Goal: Task Accomplishment & Management: Use online tool/utility

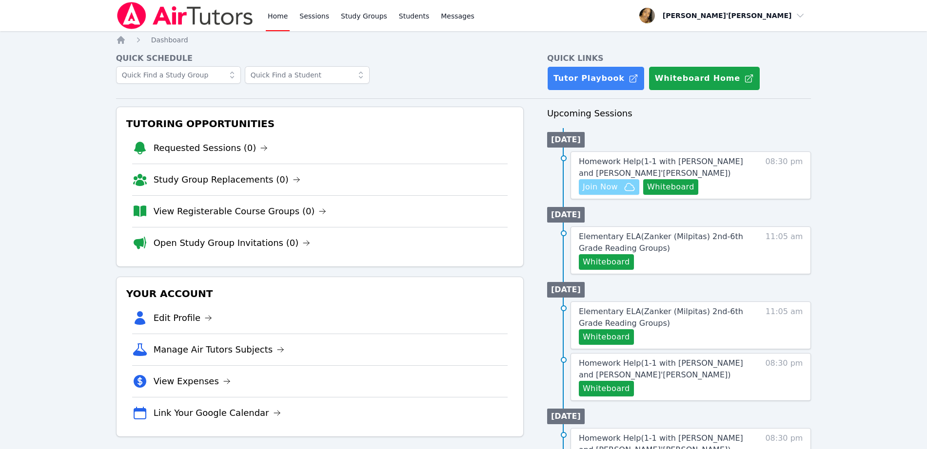
click at [617, 188] on span "Join Now" at bounding box center [600, 187] width 35 height 12
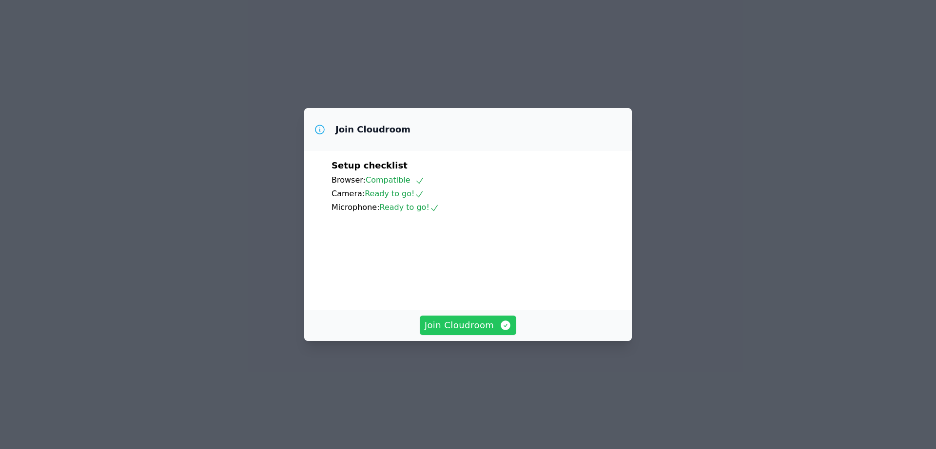
click at [452, 332] on span "Join Cloudroom" at bounding box center [468, 326] width 87 height 14
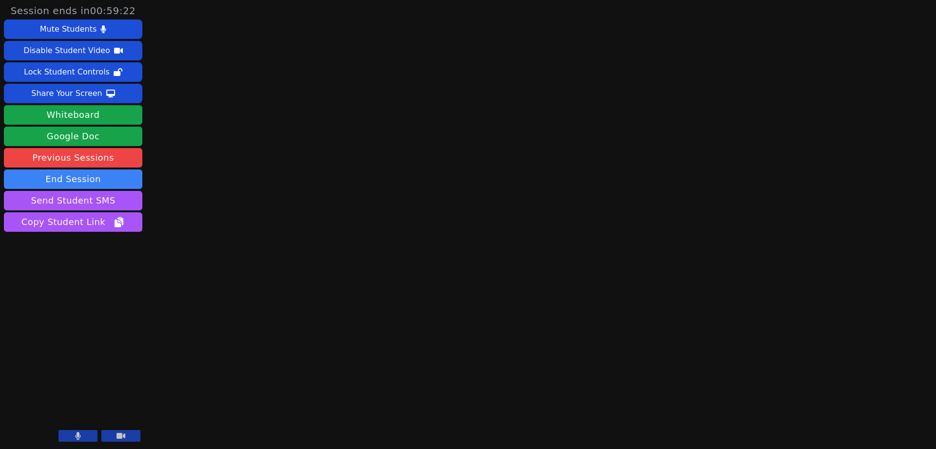
click at [270, 275] on div "Session ends in 00:59:22 Mute Students Disable Student Video Lock Student Contr…" at bounding box center [468, 224] width 936 height 449
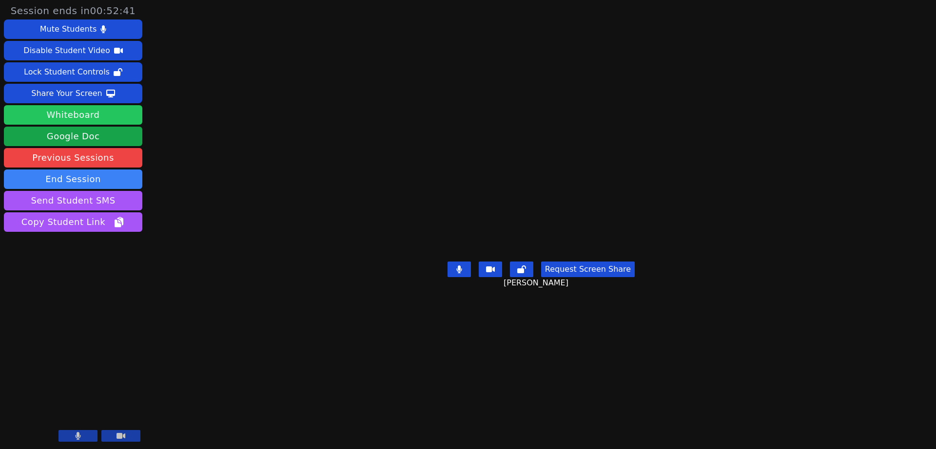
click at [102, 116] on button "Whiteboard" at bounding box center [73, 114] width 138 height 19
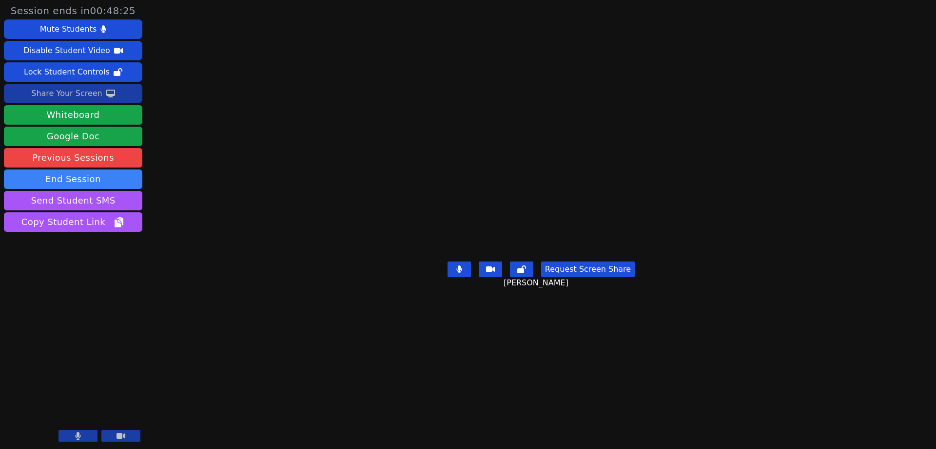
click at [65, 87] on div "Share Your Screen" at bounding box center [66, 94] width 71 height 16
